Goal: Task Accomplishment & Management: Use online tool/utility

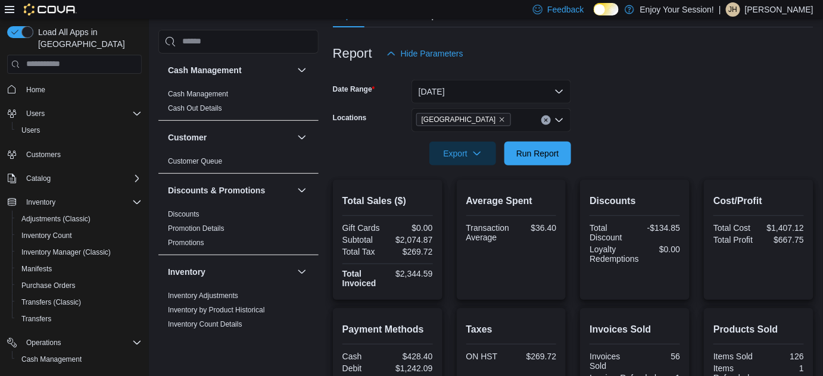
scroll to position [541, 0]
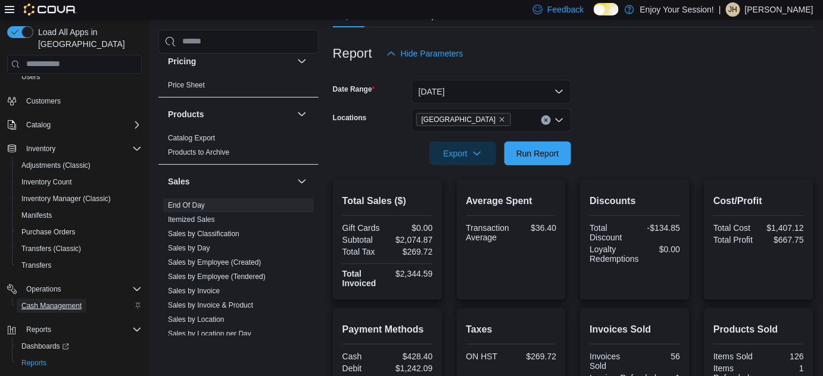
click at [46, 301] on span "Cash Management" at bounding box center [51, 306] width 60 height 10
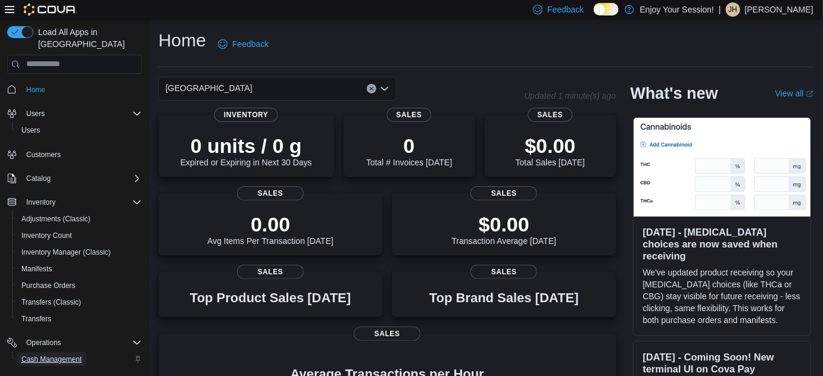
click at [35, 355] on span "Cash Management" at bounding box center [51, 360] width 60 height 10
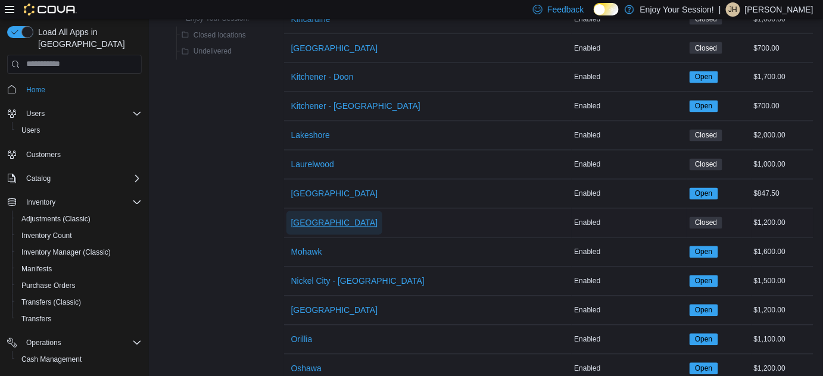
click at [320, 217] on span "[GEOGRAPHIC_DATA]" at bounding box center [334, 223] width 87 height 12
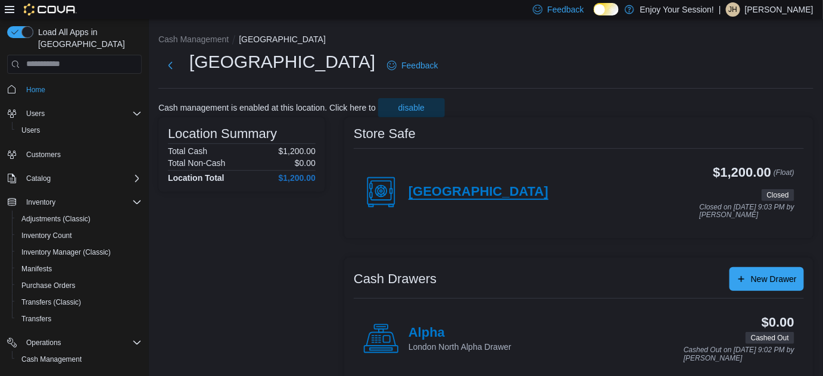
click at [422, 194] on h4 "[GEOGRAPHIC_DATA]" at bounding box center [479, 192] width 140 height 15
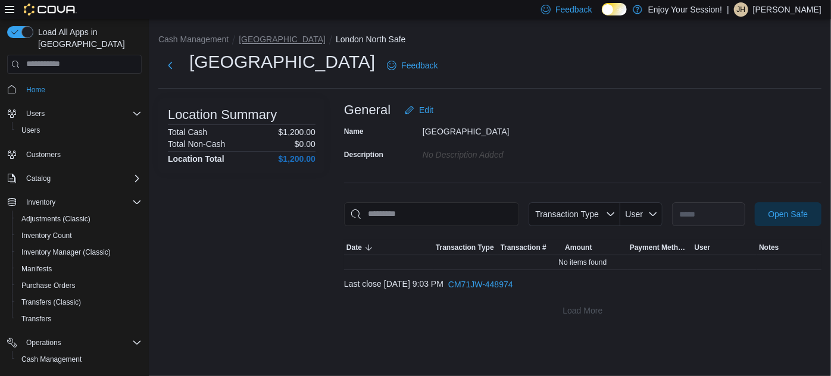
click at [261, 36] on button "[GEOGRAPHIC_DATA]" at bounding box center [282, 40] width 87 height 10
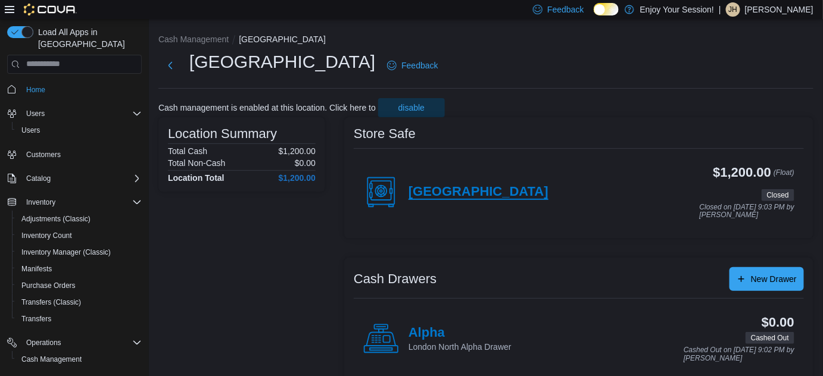
click at [455, 195] on h4 "[GEOGRAPHIC_DATA]" at bounding box center [479, 192] width 140 height 15
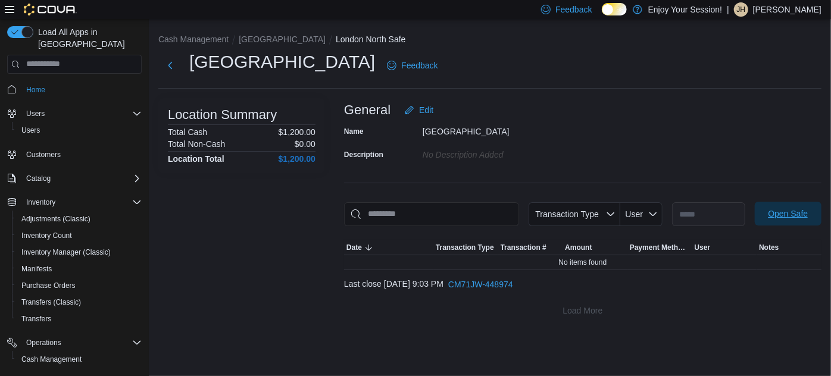
click at [794, 213] on span "Open Safe" at bounding box center [788, 214] width 40 height 12
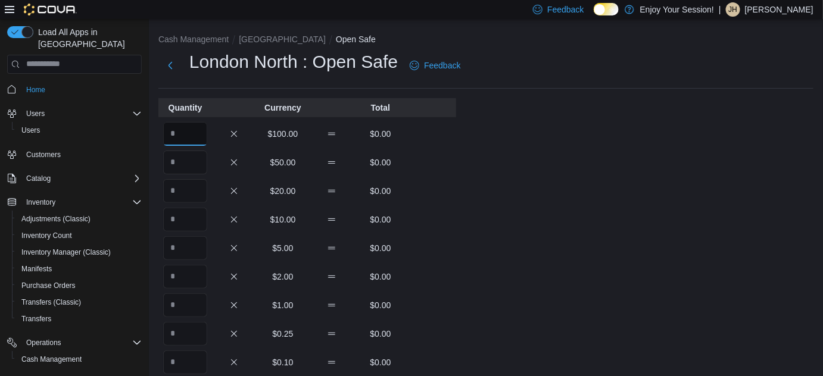
click at [177, 134] on input "Quantity" at bounding box center [185, 134] width 44 height 24
type input "**"
click at [520, 152] on div "Cash Management London North Open Safe London North : Open Safe Feedback Quanti…" at bounding box center [486, 329] width 674 height 621
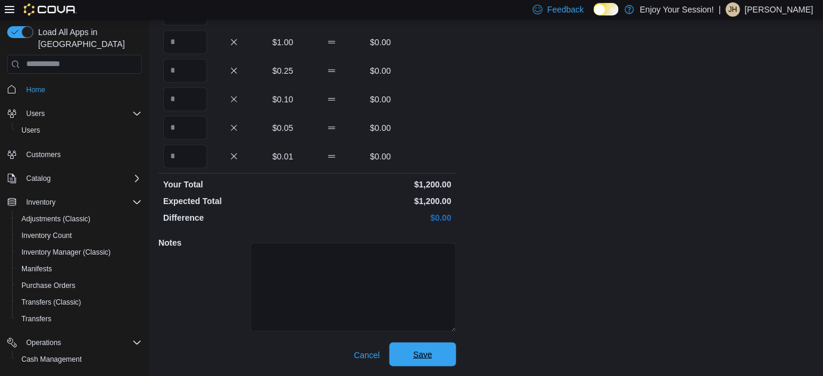
click at [432, 351] on span "Save" at bounding box center [423, 355] width 52 height 24
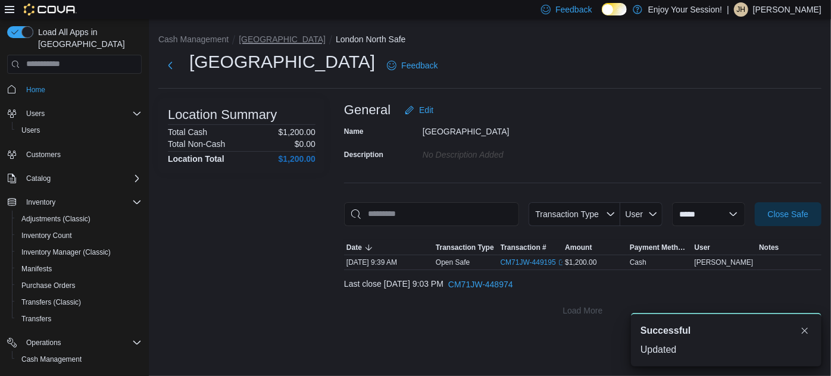
click at [285, 40] on button "London North" at bounding box center [282, 40] width 87 height 10
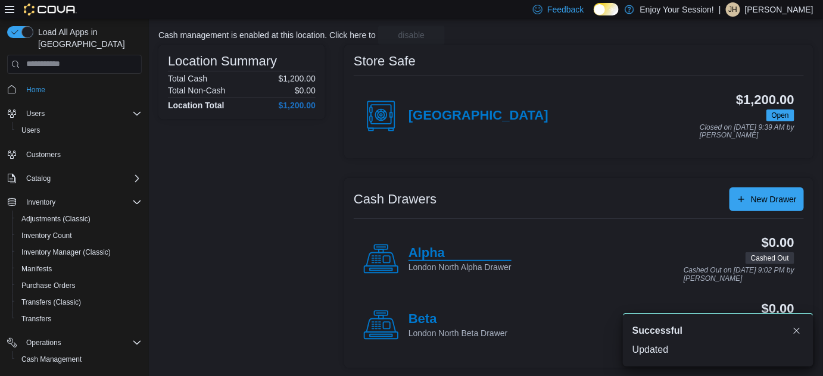
click at [429, 250] on h4 "Alpha" at bounding box center [460, 253] width 103 height 15
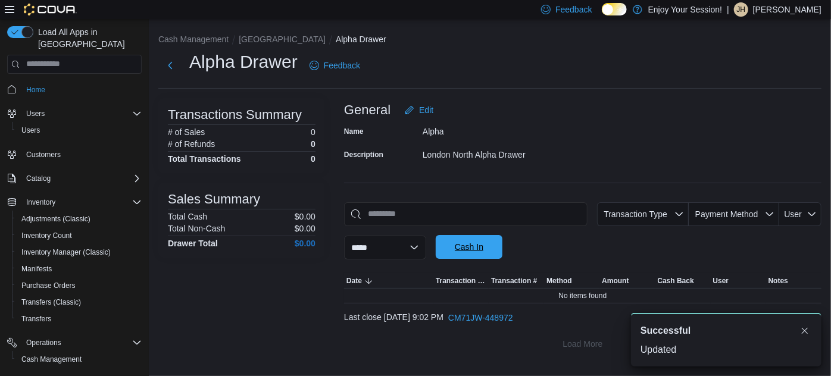
click at [470, 242] on span "Cash In" at bounding box center [469, 247] width 52 height 24
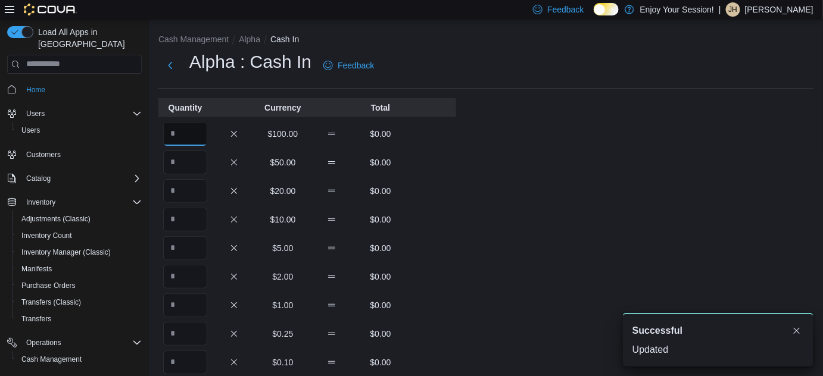
click at [195, 123] on input "Quantity" at bounding box center [185, 134] width 44 height 24
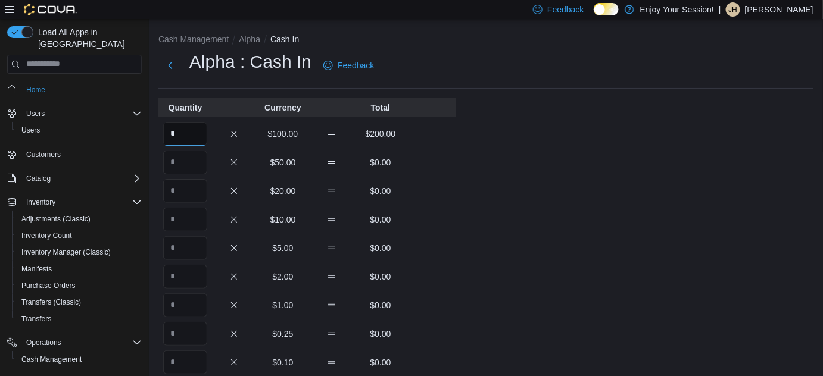
type input "*"
click at [497, 179] on div "Cash Management Alpha Cash In Alpha : Cash In Feedback Quantity Currency Total …" at bounding box center [486, 329] width 674 height 621
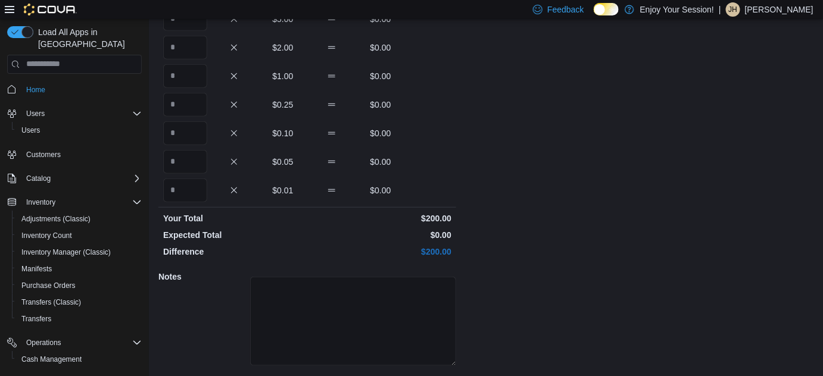
scroll to position [263, 0]
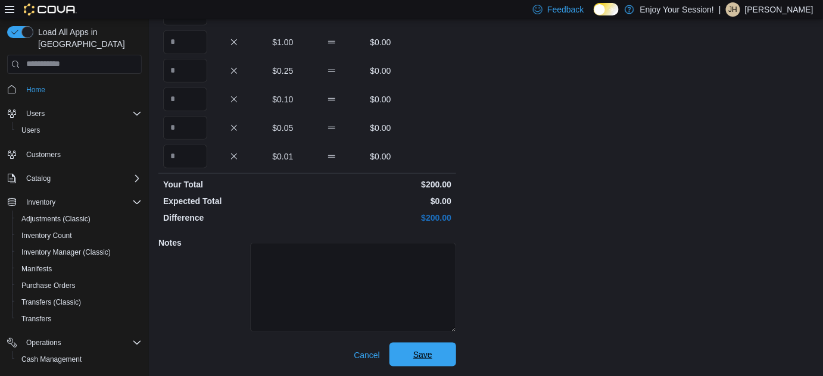
click at [430, 349] on span "Save" at bounding box center [423, 355] width 52 height 24
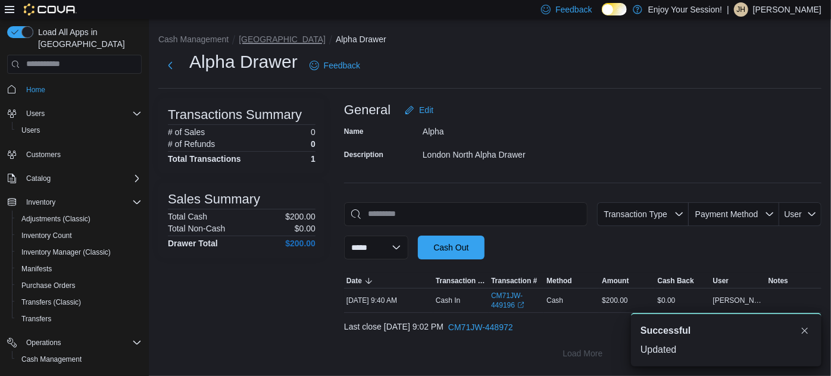
click at [270, 35] on button "London North" at bounding box center [282, 40] width 87 height 10
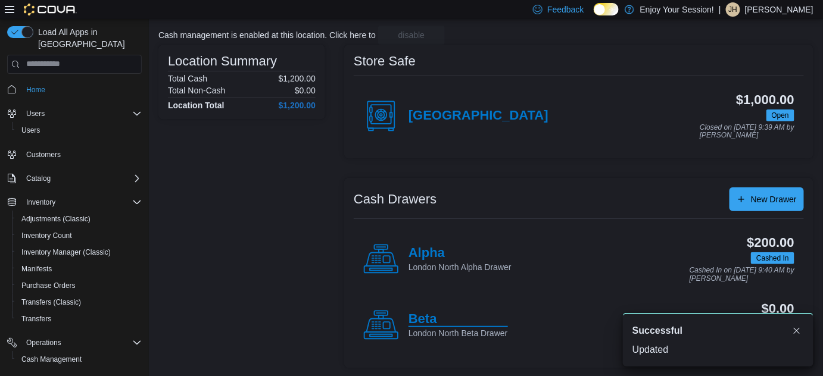
click at [422, 314] on h4 "Beta" at bounding box center [458, 319] width 99 height 15
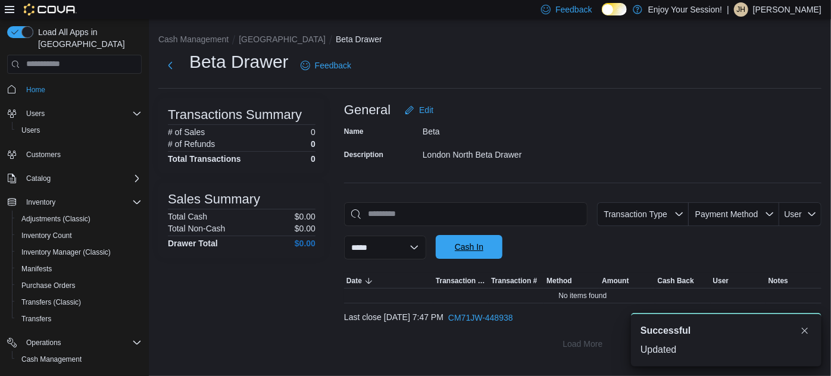
click at [484, 257] on span "Cash In" at bounding box center [469, 247] width 52 height 24
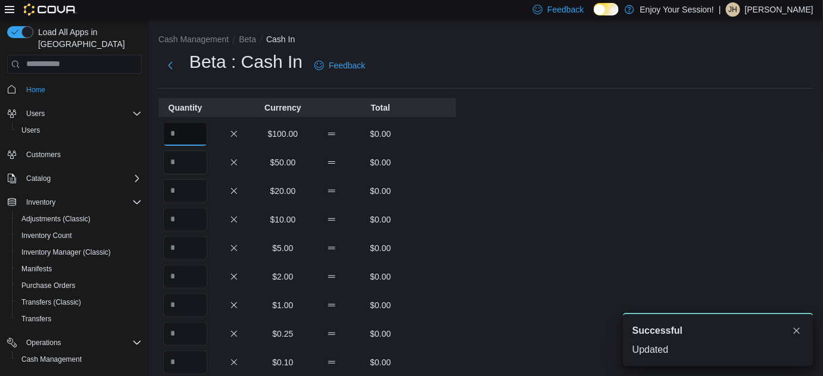
click at [182, 126] on input "Quantity" at bounding box center [185, 134] width 44 height 24
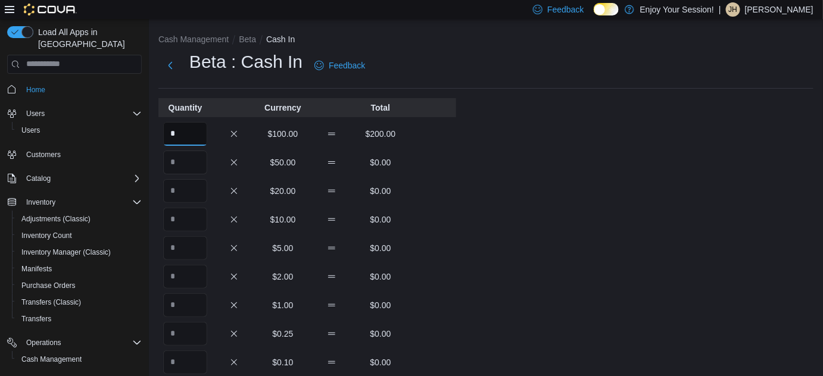
type input "*"
click at [469, 158] on div "Cash Management Beta Cash In Beta : Cash In Feedback Quantity Currency Total * …" at bounding box center [486, 329] width 674 height 621
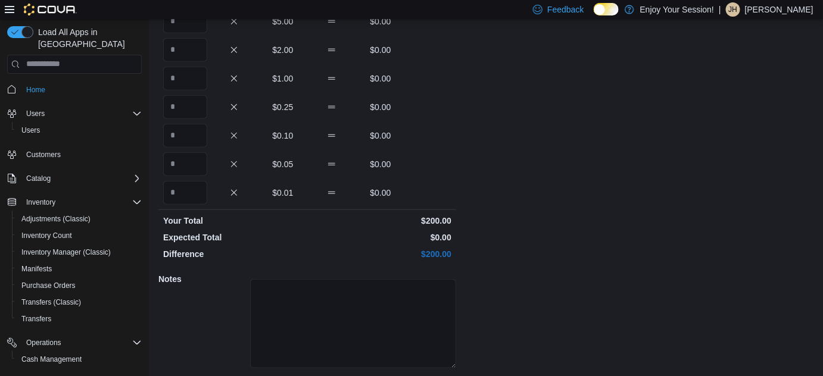
scroll to position [263, 0]
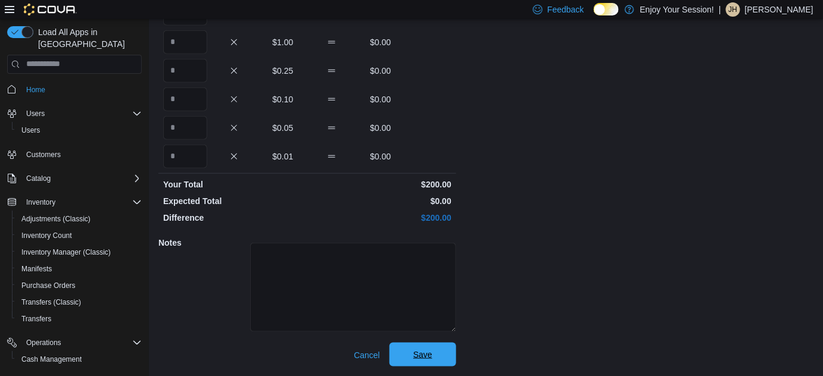
click at [441, 352] on span "Save" at bounding box center [423, 355] width 52 height 24
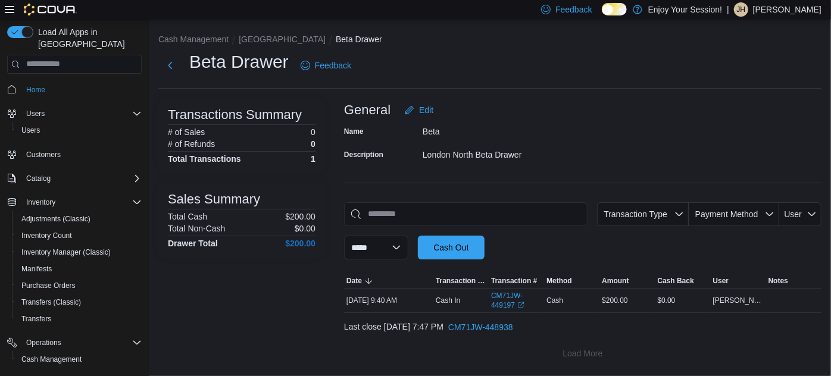
click at [264, 28] on div "**********" at bounding box center [490, 197] width 682 height 356
click at [265, 38] on button "London North" at bounding box center [282, 40] width 87 height 10
